Goal: Task Accomplishment & Management: Use online tool/utility

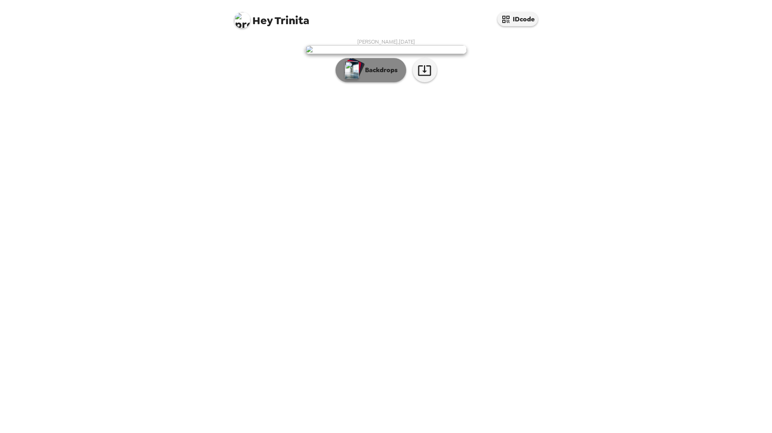
click at [369, 75] on p "Backdrops" at bounding box center [379, 70] width 37 height 10
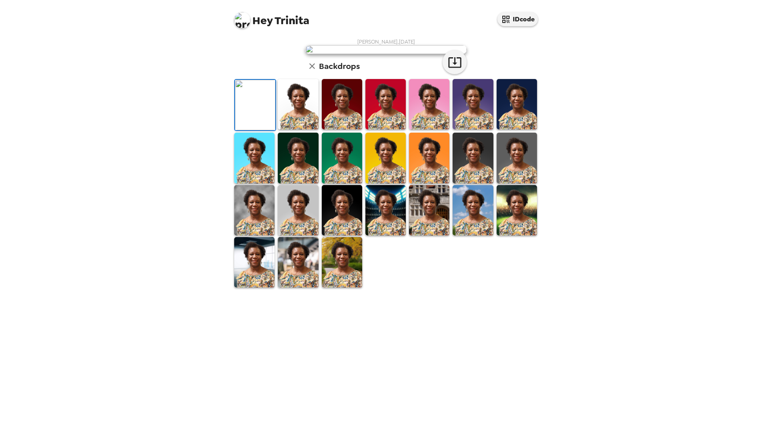
click at [421, 130] on img at bounding box center [429, 104] width 40 height 50
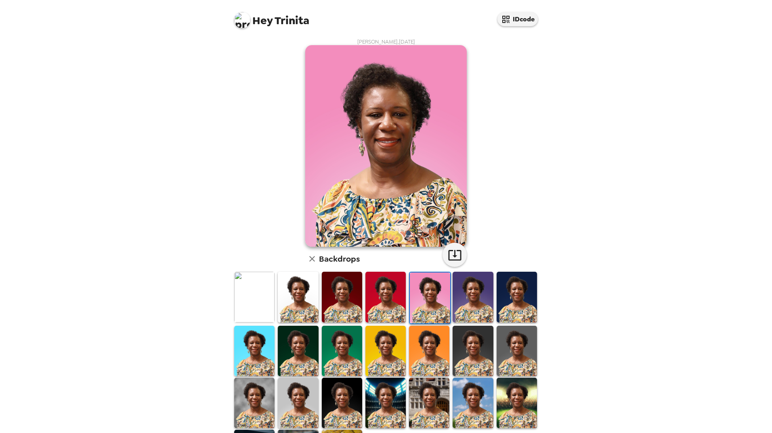
click at [341, 304] on img at bounding box center [342, 297] width 40 height 50
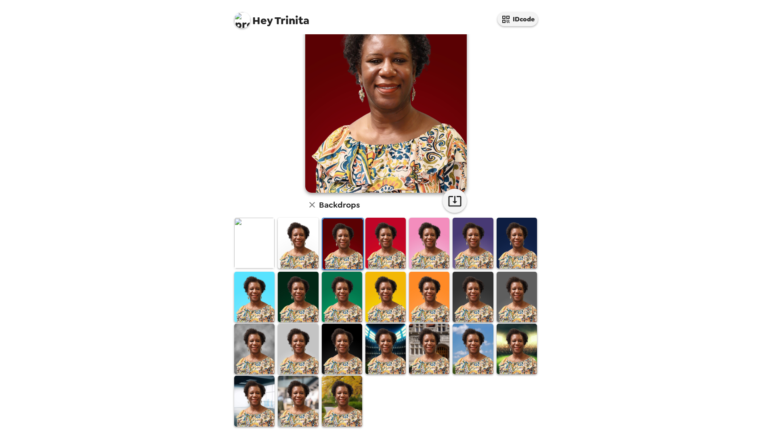
scroll to position [56, 0]
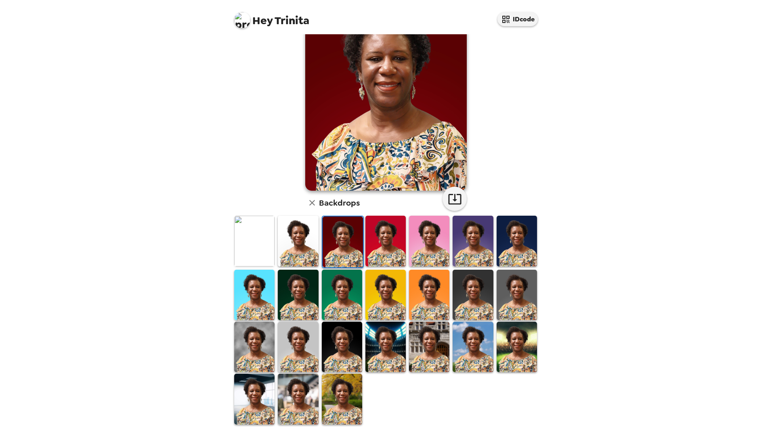
click at [291, 349] on img at bounding box center [298, 347] width 40 height 50
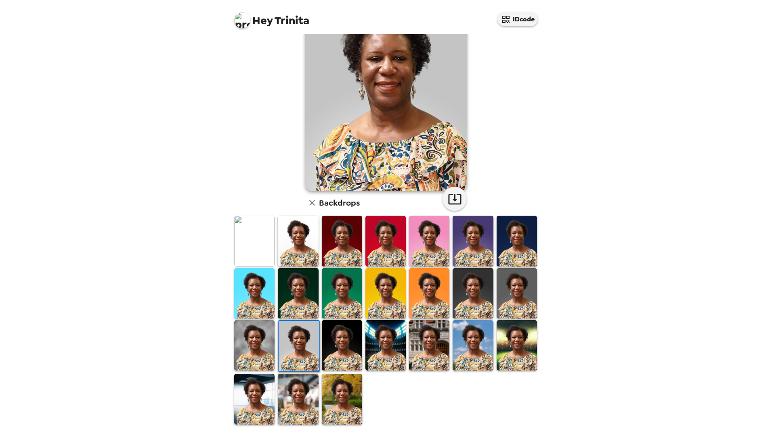
scroll to position [16, 0]
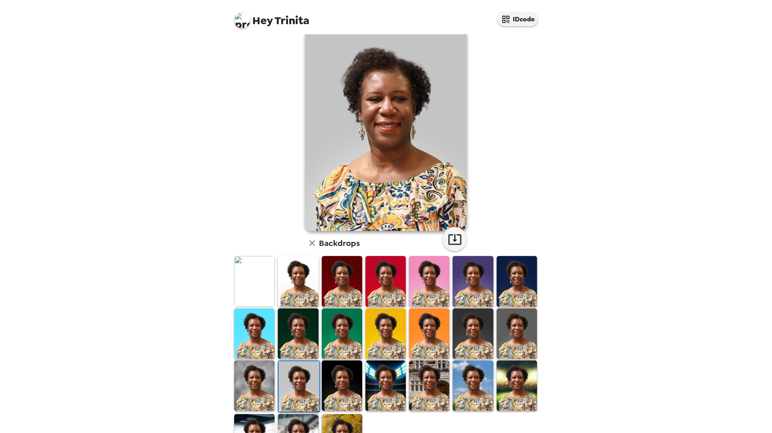
click at [464, 284] on img at bounding box center [472, 281] width 40 height 50
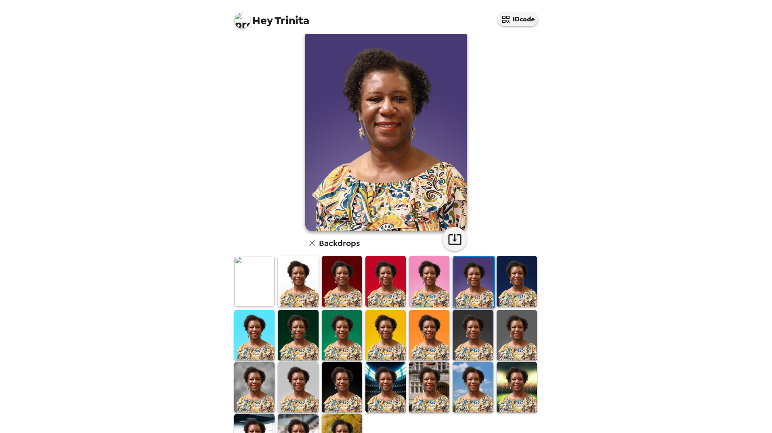
click at [444, 281] on img at bounding box center [429, 281] width 40 height 50
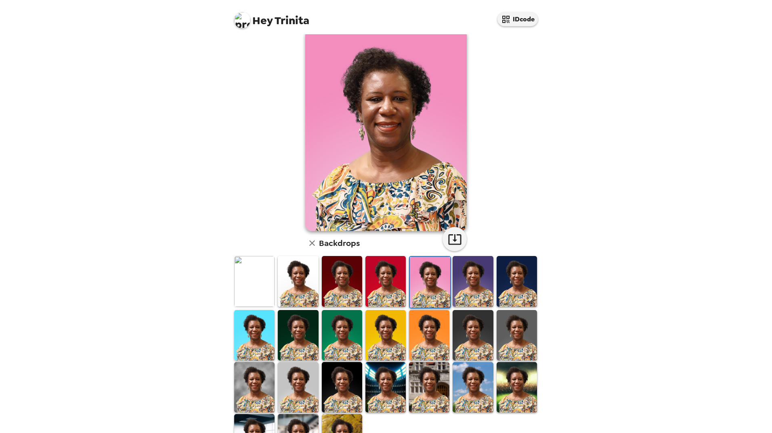
click at [384, 327] on img at bounding box center [385, 335] width 40 height 50
